Goal: Navigation & Orientation: Find specific page/section

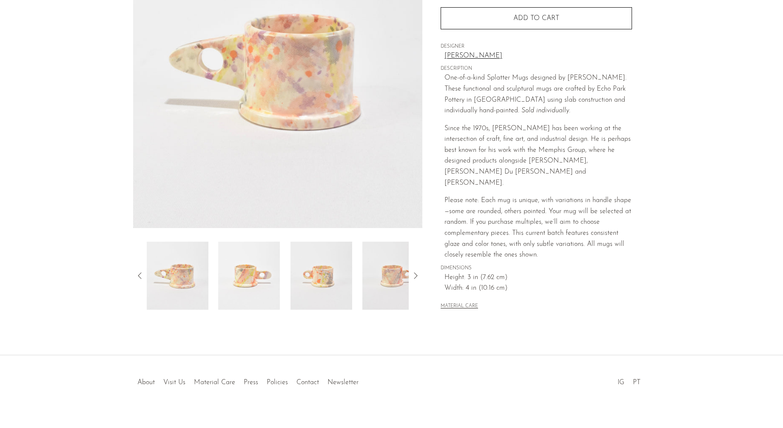
scroll to position [131, 0]
click at [420, 281] on div at bounding box center [278, 275] width 290 height 68
click at [418, 278] on icon at bounding box center [416, 275] width 10 height 10
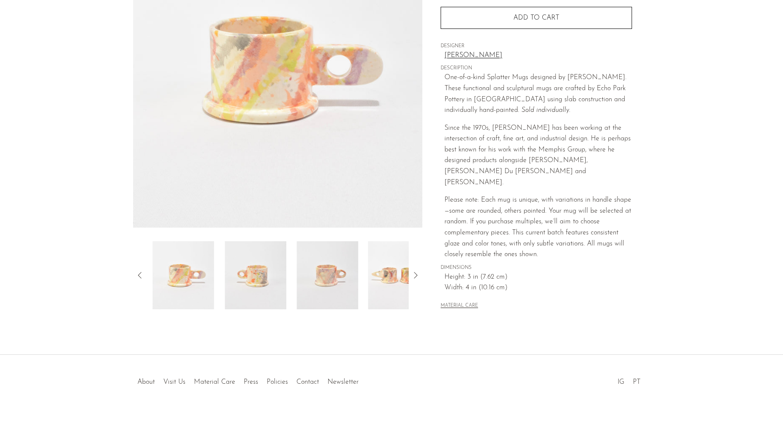
click at [418, 278] on icon at bounding box center [416, 275] width 10 height 10
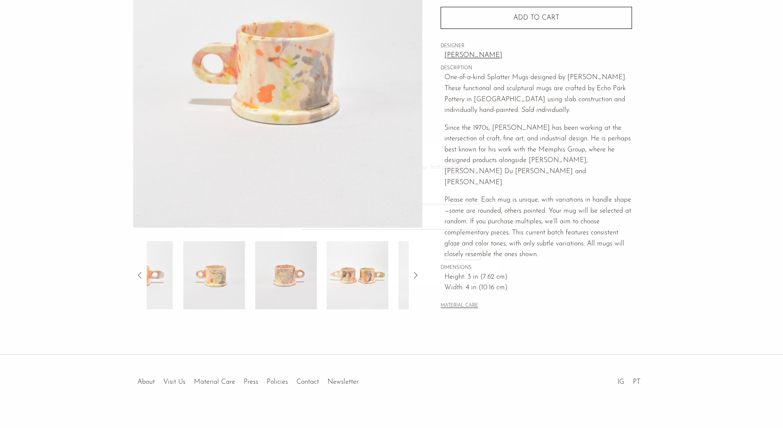
click at [418, 278] on body "Shop Featured New Arrivals Bestsellers" at bounding box center [391, 153] width 783 height 569
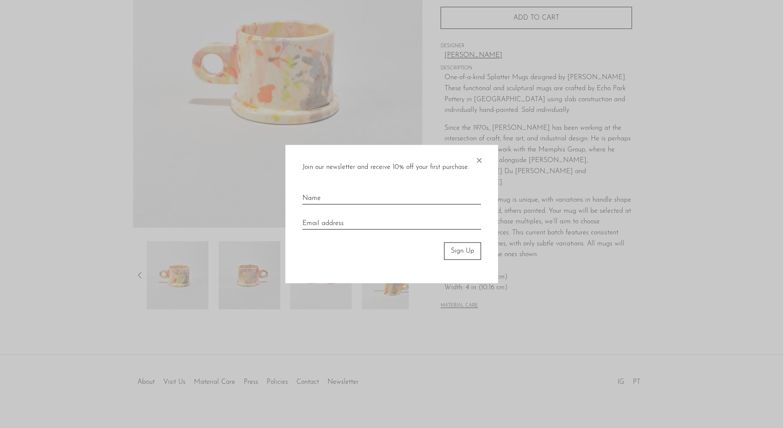
drag, startPoint x: 418, startPoint y: 278, endPoint x: 482, endPoint y: 157, distance: 136.7
click at [483, 155] on span "×" at bounding box center [479, 158] width 9 height 27
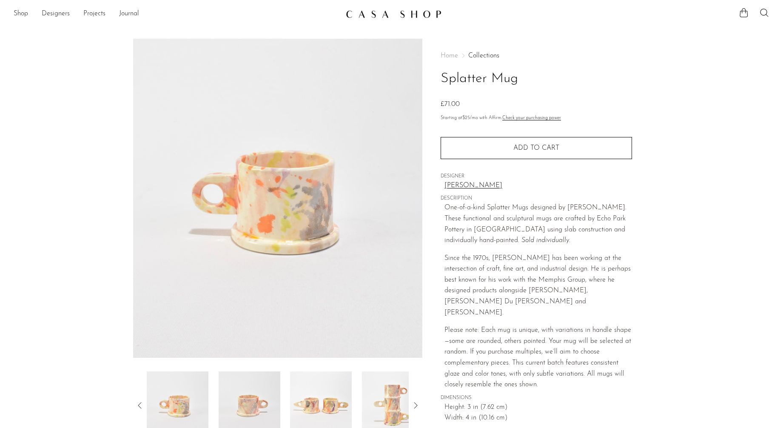
scroll to position [0, 0]
click at [460, 184] on link "[PERSON_NAME]" at bounding box center [539, 186] width 188 height 11
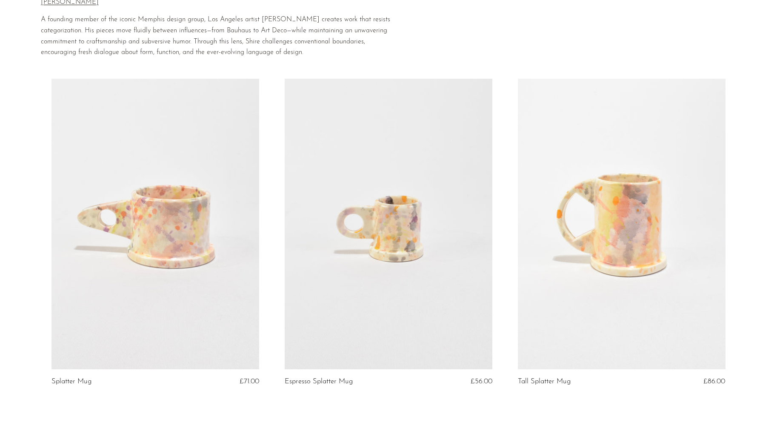
scroll to position [85, 0]
